Goal: Information Seeking & Learning: Understand process/instructions

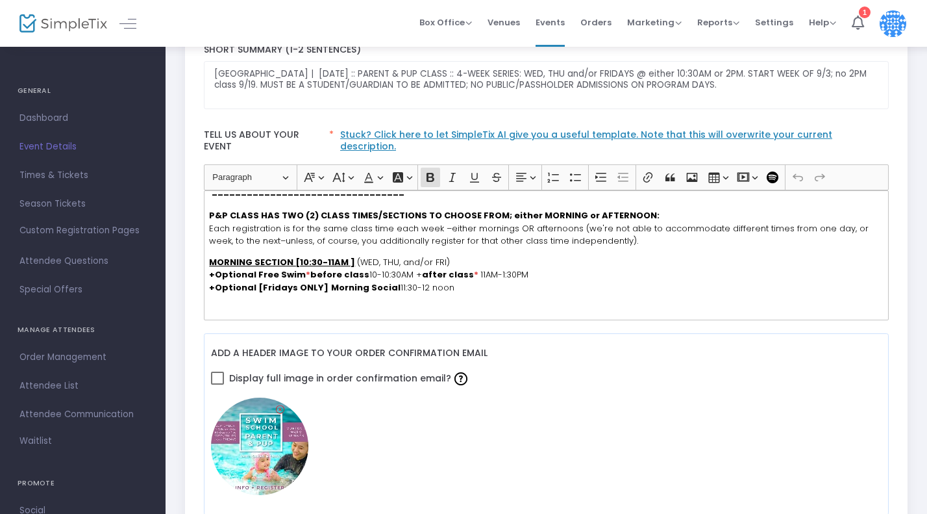
scroll to position [236, 0]
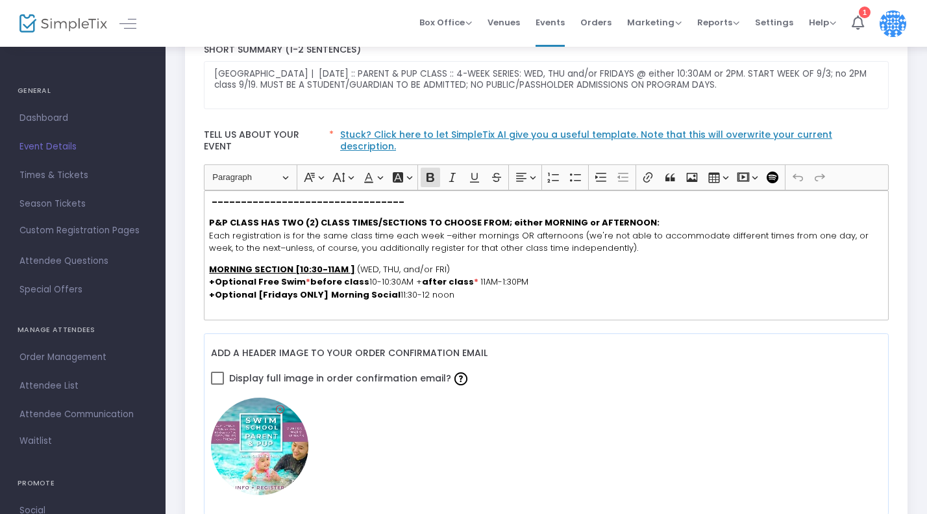
click at [221, 229] on span "Each registration is for the same class time each week –either mornings OR afte…" at bounding box center [539, 241] width 660 height 25
drag, startPoint x: 235, startPoint y: 225, endPoint x: 201, endPoint y: 225, distance: 33.8
click at [201, 225] on div "Heading Paragraph Paragraph Heading 1 Heading 2 Heading 3 Font Family Font Fami…" at bounding box center [546, 242] width 698 height 156
click at [242, 232] on span "Each registration is for the same class time each week –either mornings OR afte…" at bounding box center [539, 241] width 660 height 25
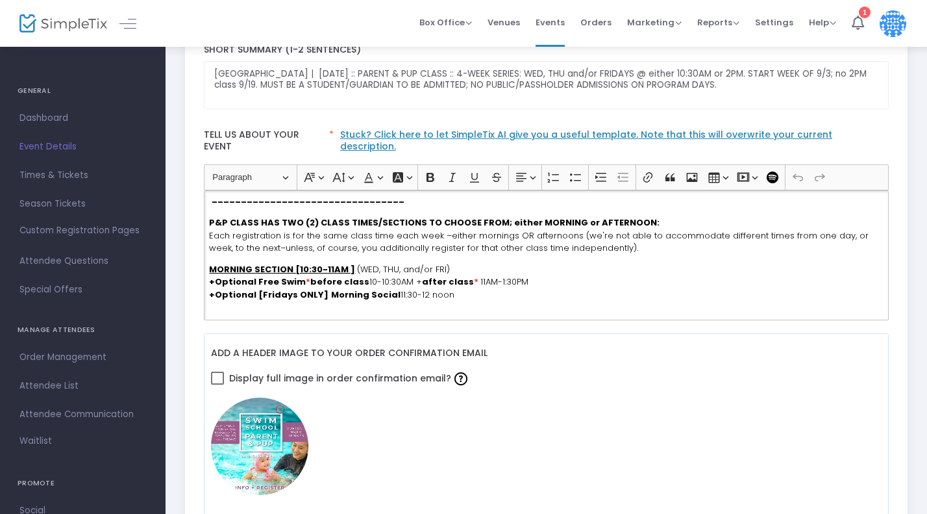
click at [219, 229] on span "Each registration is for the same class time each week –either mornings OR afte…" at bounding box center [539, 241] width 660 height 25
click at [623, 238] on span "Series registration is for the same class time each week –either mornings OR af…" at bounding box center [542, 241] width 666 height 25
click at [549, 241] on span "Series registration is for the same class time each week –either mornings OR af…" at bounding box center [542, 241] width 666 height 25
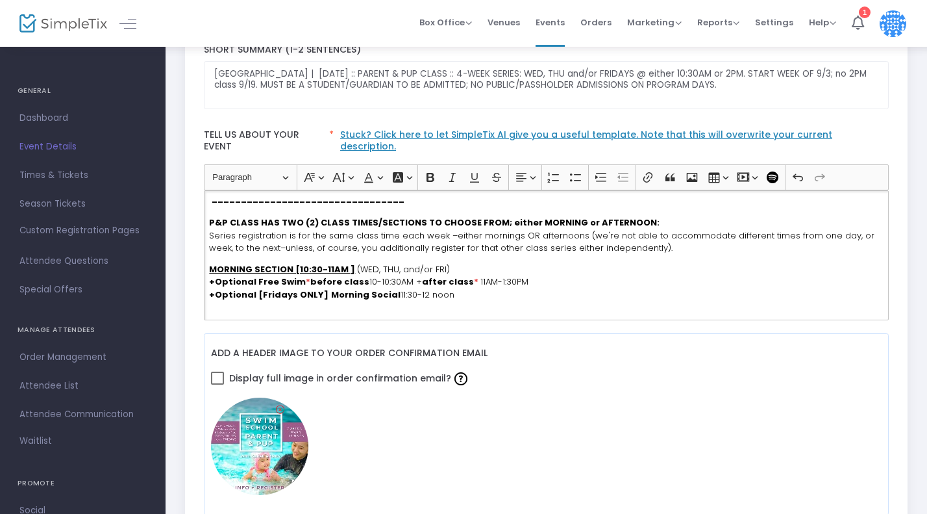
click at [653, 240] on span "Series registration is for the same class time each week –either mornings OR af…" at bounding box center [542, 241] width 666 height 25
click at [682, 237] on span "Series registration is for the same class time each week –either mornings OR af…" at bounding box center [542, 241] width 666 height 25
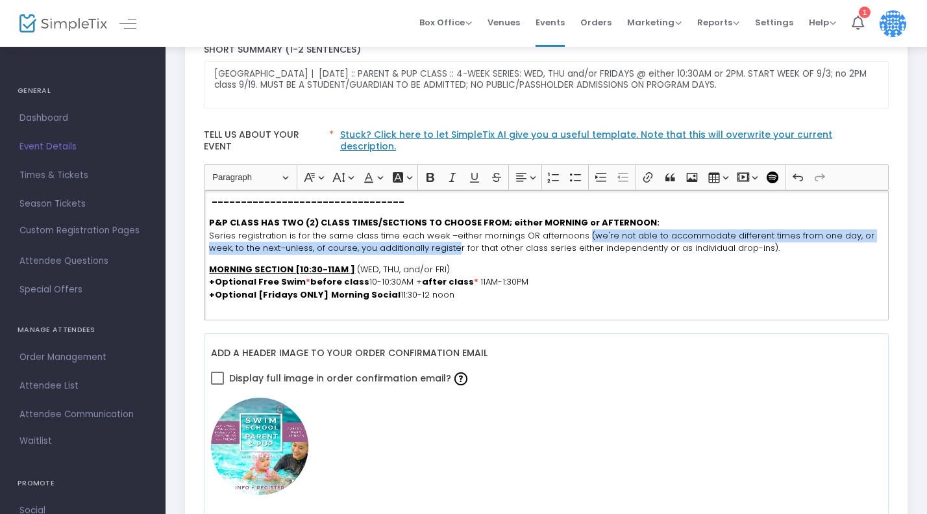
drag, startPoint x: 578, startPoint y: 223, endPoint x: 452, endPoint y: 237, distance: 126.7
click at [452, 237] on span "Series registration is for the same class time each week –either mornings OR af…" at bounding box center [542, 241] width 666 height 25
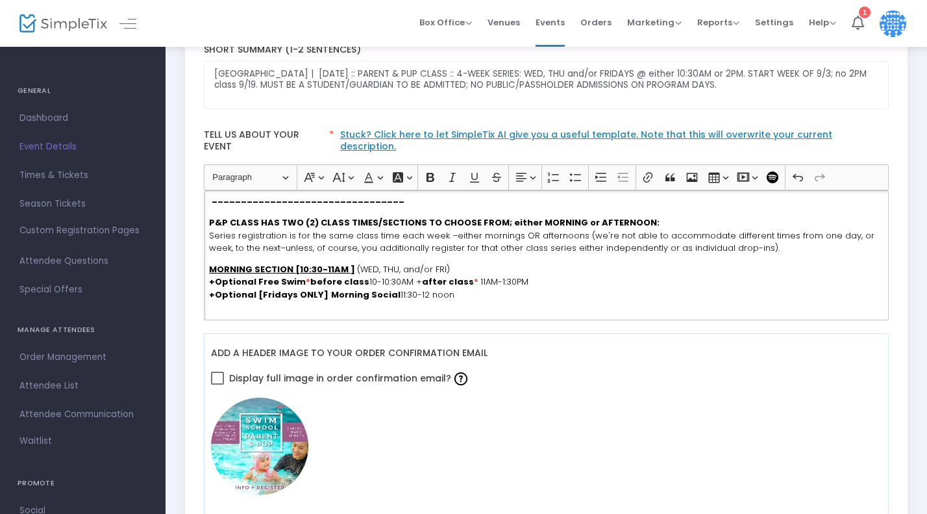
click at [588, 229] on span "Series registration is for the same class time each week –either mornings OR af…" at bounding box center [542, 241] width 666 height 25
click at [611, 229] on span "Series registration is for the same class time each week –either mornings OR af…" at bounding box center [541, 241] width 664 height 25
drag, startPoint x: 611, startPoint y: 222, endPoint x: 645, endPoint y: 222, distance: 34.4
click at [645, 229] on span "Series registration is for the same class time each week –either mornings OR af…" at bounding box center [541, 241] width 664 height 25
click at [253, 238] on span "Series registration is for the same class time each week –either mornings OR af…" at bounding box center [538, 241] width 658 height 25
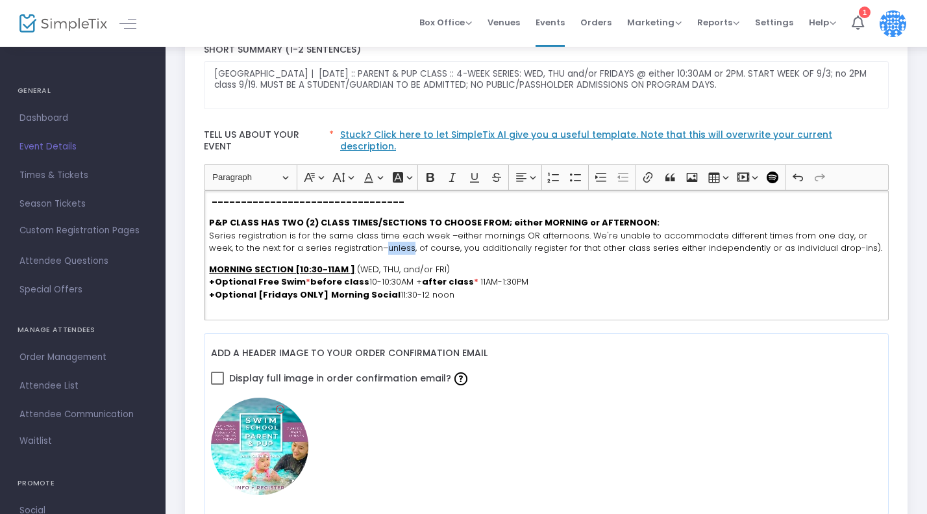
drag, startPoint x: 356, startPoint y: 236, endPoint x: 382, endPoint y: 238, distance: 25.4
click at [382, 238] on span "Series registration is for the same class time each week –either mornings OR af…" at bounding box center [545, 241] width 673 height 25
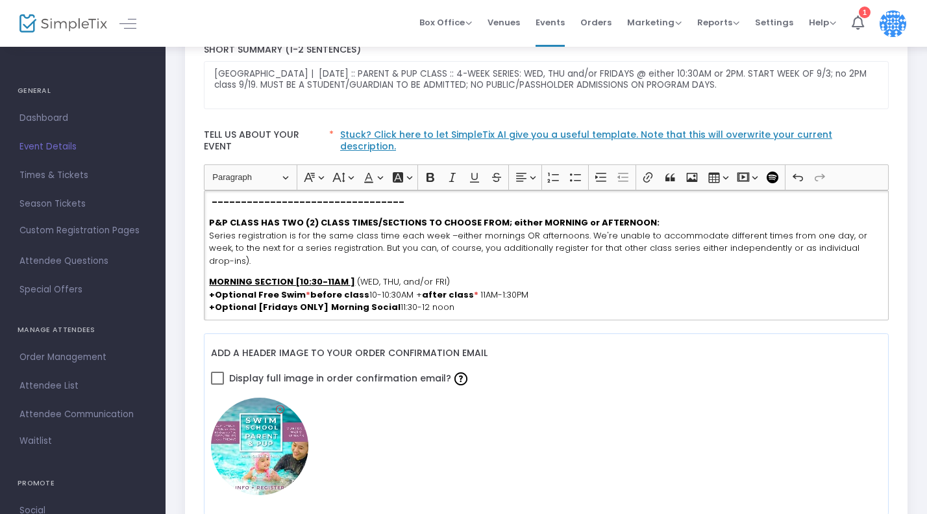
click at [465, 231] on span "Series registration is for the same class time each week –either mornings OR af…" at bounding box center [538, 248] width 658 height 38
click at [478, 236] on span "Series registration is for the same class time each week –either mornings OR af…" at bounding box center [539, 248] width 660 height 38
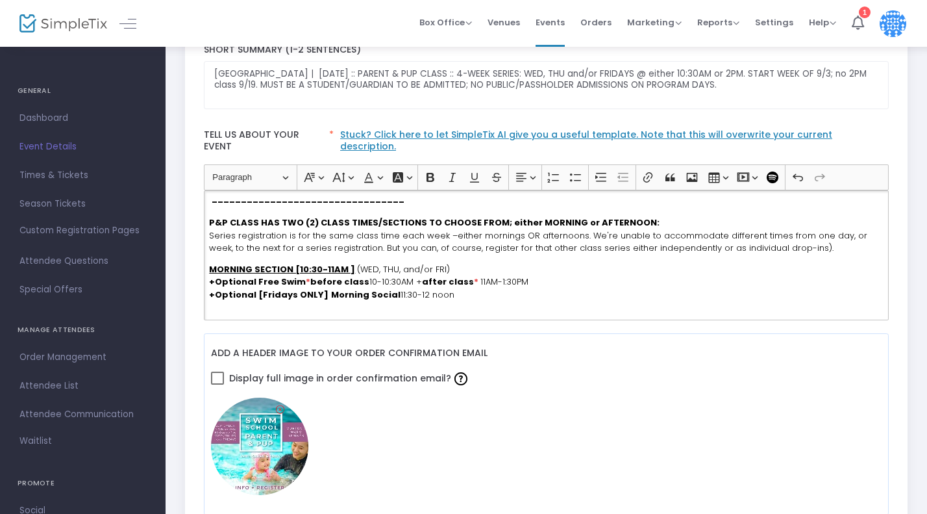
click at [501, 236] on span "Series registration is for the same class time each week –either mornings OR af…" at bounding box center [538, 241] width 658 height 25
drag, startPoint x: 501, startPoint y: 236, endPoint x: 585, endPoint y: 236, distance: 83.8
click at [585, 236] on span "Series registration is for the same class time each week –either mornings OR af…" at bounding box center [538, 241] width 658 height 25
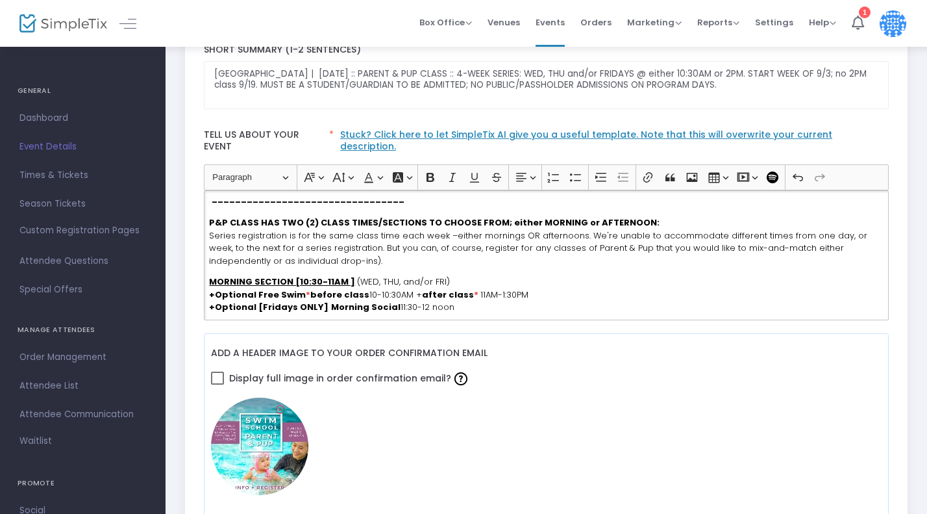
click at [788, 235] on span "Series registration is for the same class time each week –either mornings OR af…" at bounding box center [538, 248] width 658 height 38
click at [223, 247] on span "Series registration is for the same class time each week –either mornings OR af…" at bounding box center [543, 248] width 669 height 38
drag, startPoint x: 223, startPoint y: 247, endPoint x: 273, endPoint y: 247, distance: 50.0
click at [273, 247] on span "Series registration is for the same class time each week –either mornings OR af…" at bounding box center [543, 248] width 669 height 38
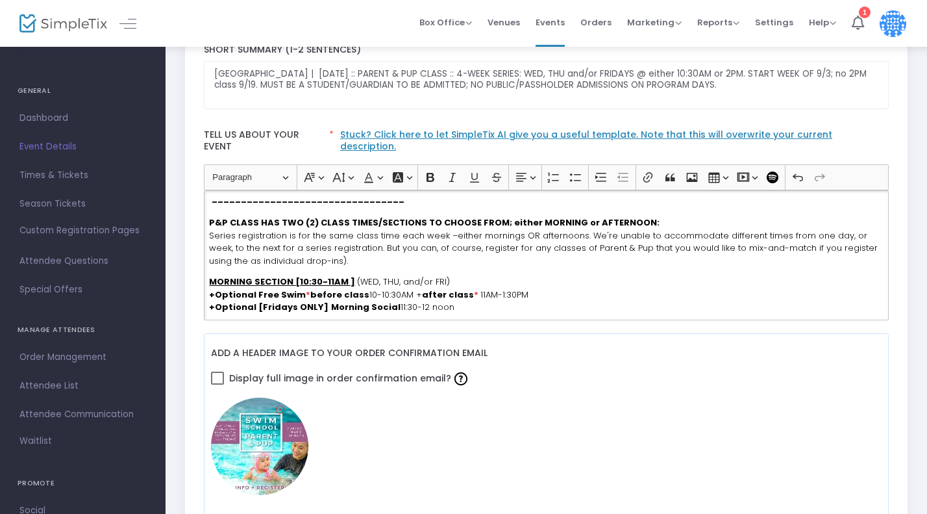
click at [214, 251] on span "Series registration is for the same class time each week –either mornings OR af…" at bounding box center [543, 248] width 669 height 38
click at [287, 250] on span "Series registration is for the same class time each week –either mornings OR af…" at bounding box center [543, 248] width 669 height 38
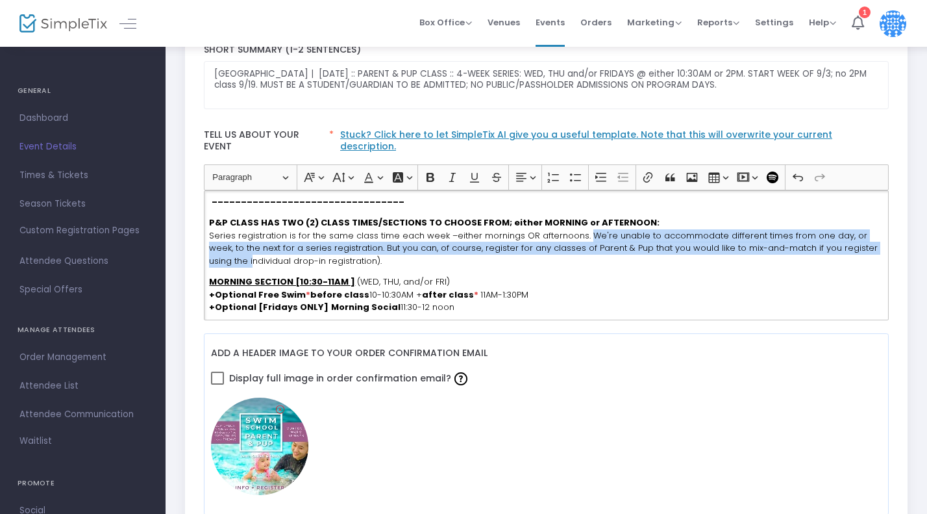
drag, startPoint x: 580, startPoint y: 226, endPoint x: 212, endPoint y: 251, distance: 369.0
click at [212, 251] on span "Series registration is for the same class time each week –either mornings OR af…" at bounding box center [543, 248] width 669 height 38
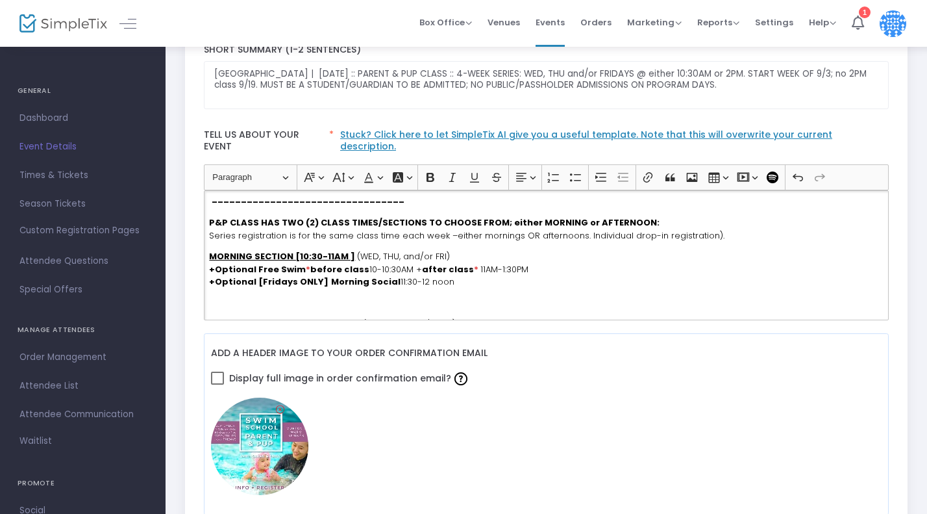
click at [701, 229] on span "Series registration is for the same class time each week –either mornings OR af…" at bounding box center [467, 235] width 516 height 12
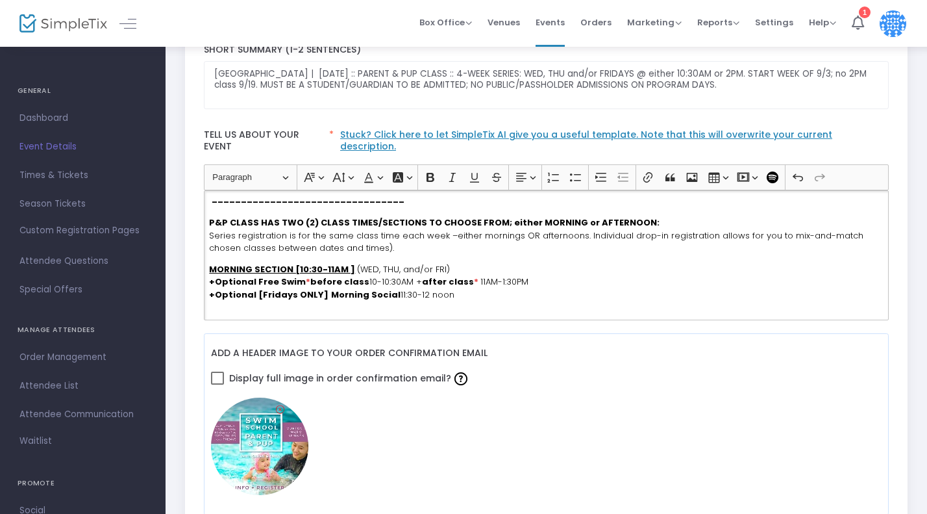
click at [312, 234] on span "Series registration is for the same class time each week –either mornings OR af…" at bounding box center [536, 241] width 655 height 25
click at [405, 239] on span "Series registration is for the same class time each week –either mornings OR af…" at bounding box center [536, 241] width 655 height 25
click at [445, 242] on span "Series registration is for the same class time each week –either mornings OR af…" at bounding box center [536, 241] width 655 height 25
click at [412, 236] on span "Series registration is for the same class time each week –either mornings OR af…" at bounding box center [536, 241] width 655 height 25
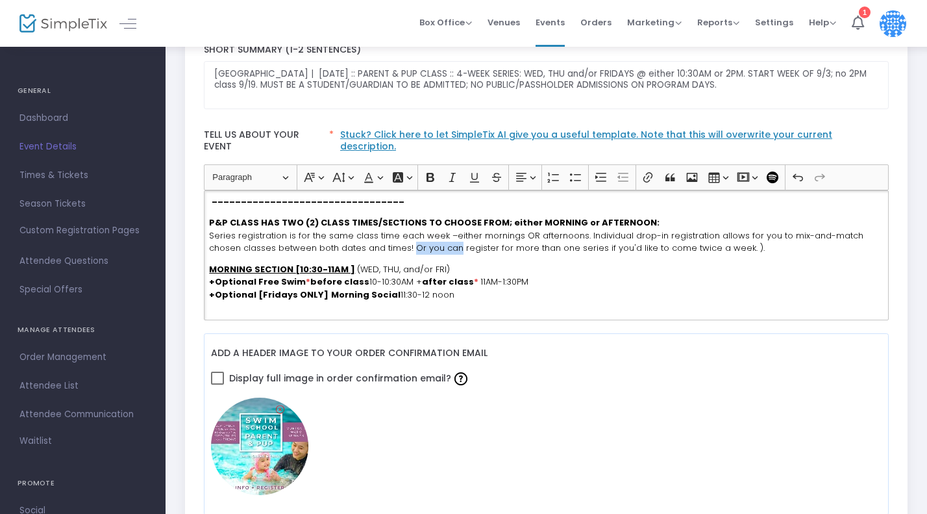
drag, startPoint x: 412, startPoint y: 236, endPoint x: 443, endPoint y: 237, distance: 31.2
click at [443, 237] on span "Series registration is for the same class time each week –either mornings OR af…" at bounding box center [536, 241] width 655 height 25
